Goal: Information Seeking & Learning: Learn about a topic

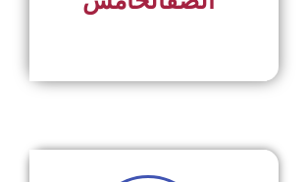
scroll to position [1602, 0]
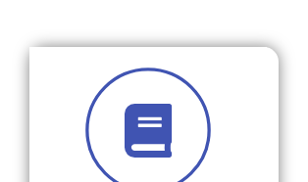
click at [157, 136] on icon at bounding box center [149, 130] width 54 height 54
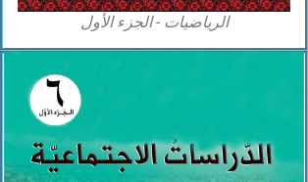
scroll to position [1521, 0]
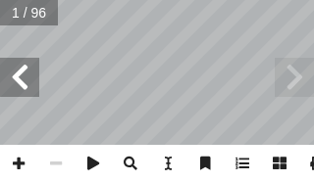
click at [8, 77] on span at bounding box center [19, 77] width 39 height 39
click at [9, 77] on span at bounding box center [19, 77] width 39 height 39
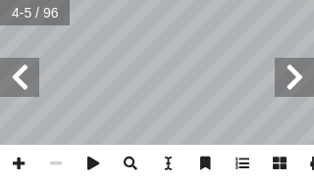
click at [9, 77] on span at bounding box center [19, 77] width 39 height 39
click at [21, 166] on span at bounding box center [18, 163] width 37 height 37
click at [75, 145] on div "4 ِ ة ّ غرافي ُ الج ِ المعرفة ُ مصادر لى: َ رين ع ِ كونوا قاد َ ي ْ ن أ ا ِ س ْ…" at bounding box center [157, 91] width 314 height 182
click at [0, 132] on html "الصفحة الرئيسية الصف الأول الصف الثاني الصف الثالث الصف الرابع الصف الخامس الصف…" at bounding box center [157, 66] width 314 height 132
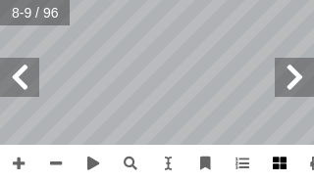
click at [313, 132] on html "الصفحة الرئيسية الصف الأول الصف الثاني الصف الثالث الصف الرابع الصف الخامس الصف…" at bounding box center [157, 66] width 314 height 132
click at [19, 167] on span at bounding box center [18, 163] width 37 height 37
click at [290, 64] on div "4 ِ ة ّ غرافي ُ الج ِ المعرفة ُ مصادر لى: َ رين ع ِ كونوا قاد َ ي ْ ن أ ا ِ س ْ…" at bounding box center [157, 72] width 314 height 145
click at [57, 160] on span at bounding box center [55, 163] width 37 height 37
click at [181, 0] on html "الصفحة الرئيسية الصف الأول الصف الثاني الصف الثالث الصف الرابع الصف الخامس الصف…" at bounding box center [157, 66] width 314 height 132
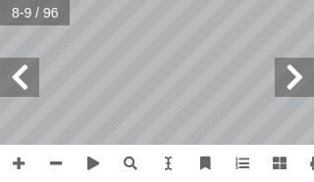
click at [17, 78] on span at bounding box center [19, 77] width 39 height 39
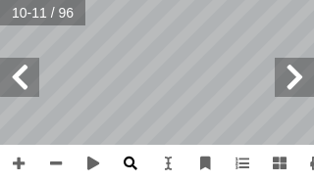
click at [138, 145] on div "6 َ الخريطة ُ شاط (٢): نلاحظ َ ن ِ سئلة أ ا ال ِ ن َ ع ُ نجيب َّ م ُ ، ث َ المج…" at bounding box center [157, 91] width 314 height 182
click at [0, 87] on div "6 َ الخريطة ُ شاط (٢): نلاحظ َ ن ِ سئلة أ ا ال ِ ن َ ع ُ نجيب َّ م ُ ، ث َ المج…" at bounding box center [157, 72] width 314 height 145
click at [215, 72] on div "6 َ الخريطة ُ شاط (٢): نلاحظ َ ن ِ سئلة أ ا ال ِ ن َ ع ُ نجيب َّ م ُ ، ث َ المج…" at bounding box center [157, 72] width 314 height 145
drag, startPoint x: 16, startPoint y: 75, endPoint x: 197, endPoint y: -20, distance: 204.7
click at [197, 0] on html "الصفحة الرئيسية الصف الأول الصف الثاني الصف الثالث الصف الرابع الصف الخامس الصف…" at bounding box center [157, 66] width 314 height 132
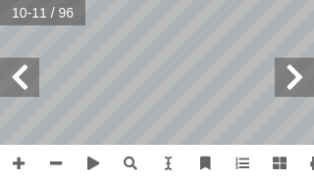
click at [202, 0] on html "الصفحة الرئيسية الصف الأول الصف الثاني الصف الثالث الصف الرابع الصف الخامس الصف…" at bounding box center [157, 66] width 314 height 132
drag, startPoint x: 26, startPoint y: 159, endPoint x: 10, endPoint y: 161, distance: 16.8
click at [13, 161] on span at bounding box center [18, 163] width 37 height 37
click at [58, 164] on span at bounding box center [55, 163] width 37 height 37
click at [290, 86] on div "6 َ الخريطة ُ شاط (٢): نلاحظ َ ن ِ سئلة أ ا ال ِ ن َ ع ُ نجيب َّ م ُ ، ث َ المج…" at bounding box center [157, 72] width 314 height 145
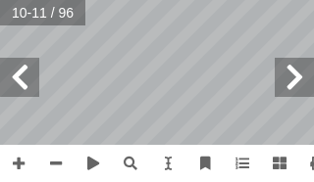
click at [309, 74] on div "6 َ الخريطة ُ شاط (٢): نلاحظ َ ن ِ سئلة أ ا ال ِ ن َ ع ُ نجيب َّ م ُ ، ث َ المج…" at bounding box center [157, 72] width 314 height 145
